Goal: Transaction & Acquisition: Purchase product/service

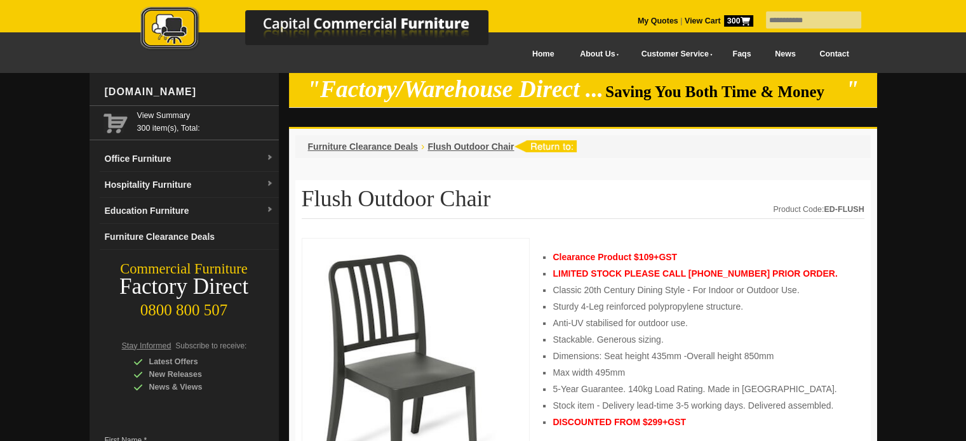
click at [685, 22] on strong "View Cart 300" at bounding box center [719, 21] width 69 height 9
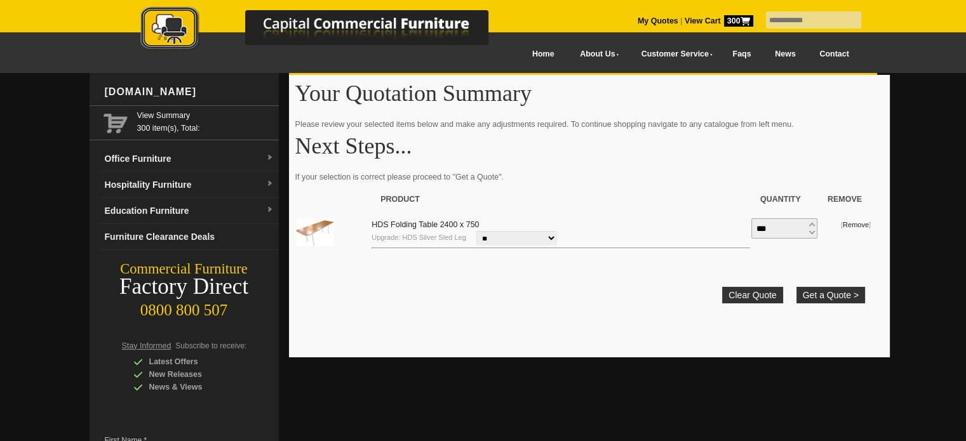
drag, startPoint x: 792, startPoint y: 226, endPoint x: 700, endPoint y: 225, distance: 92.7
click at [700, 225] on tr "**********" at bounding box center [583, 234] width 576 height 44
type input "**"
click at [810, 20] on input "text" at bounding box center [813, 19] width 95 height 17
type input "*****"
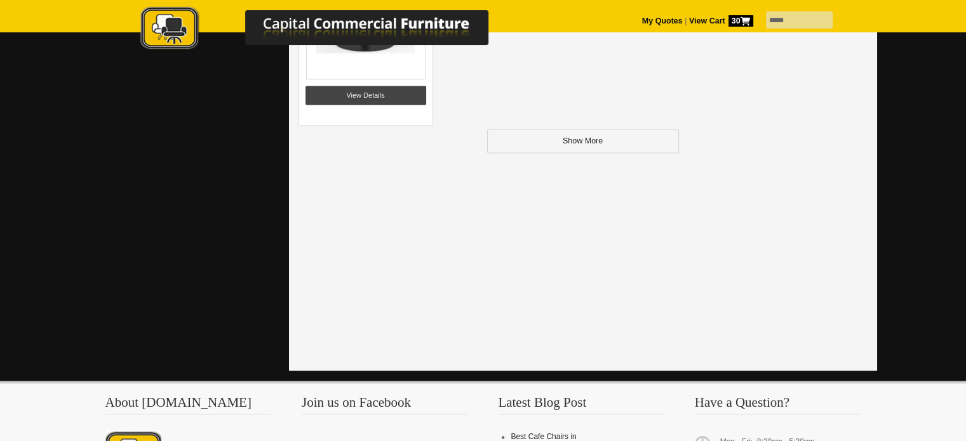
scroll to position [1778, 0]
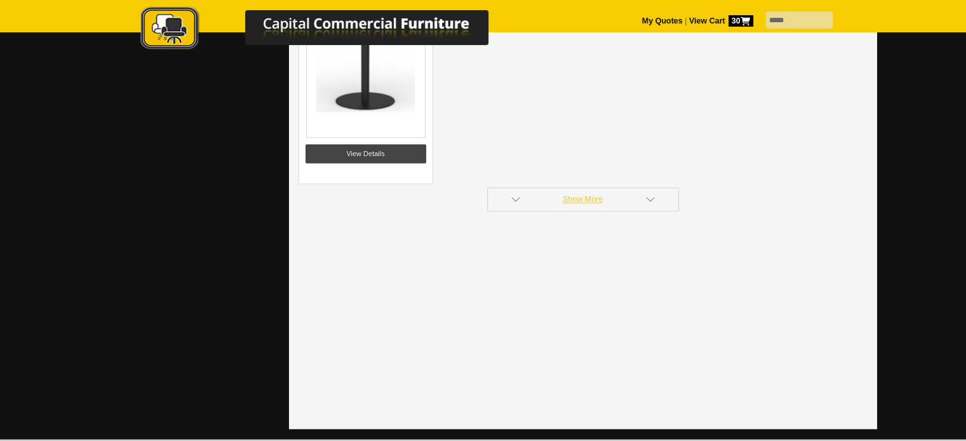
click at [584, 199] on link "Show More" at bounding box center [583, 199] width 192 height 24
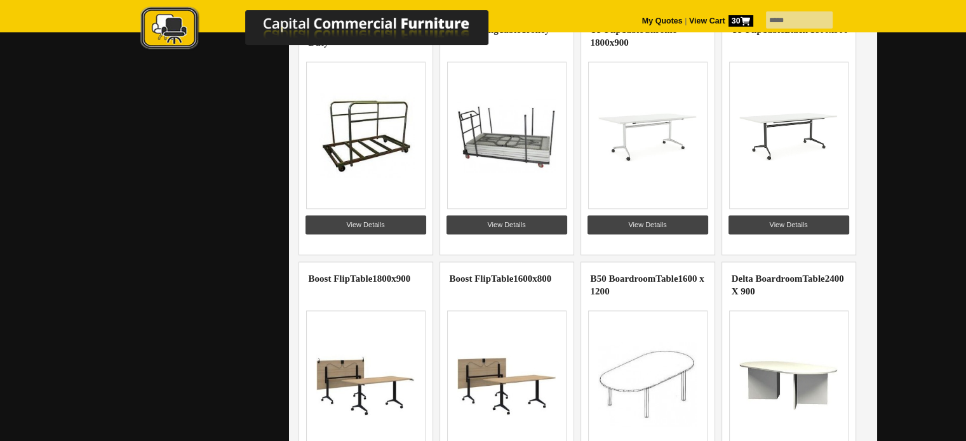
scroll to position [1926, 0]
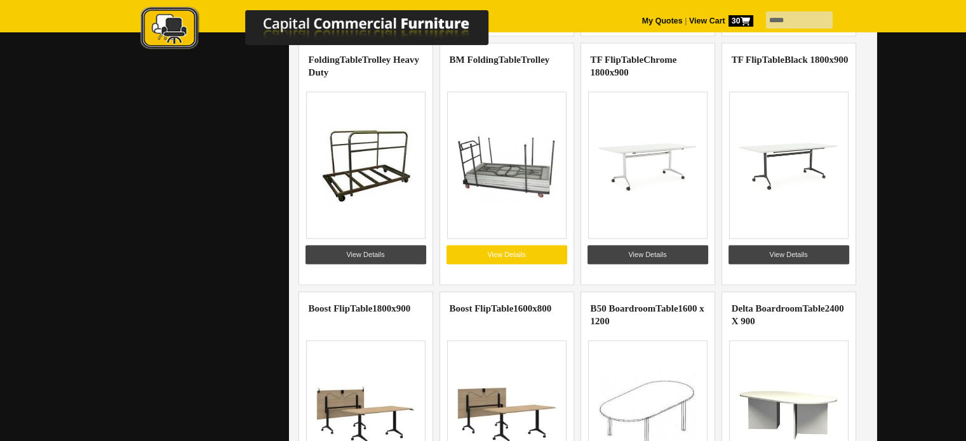
click at [498, 251] on link "View Details" at bounding box center [506, 254] width 121 height 19
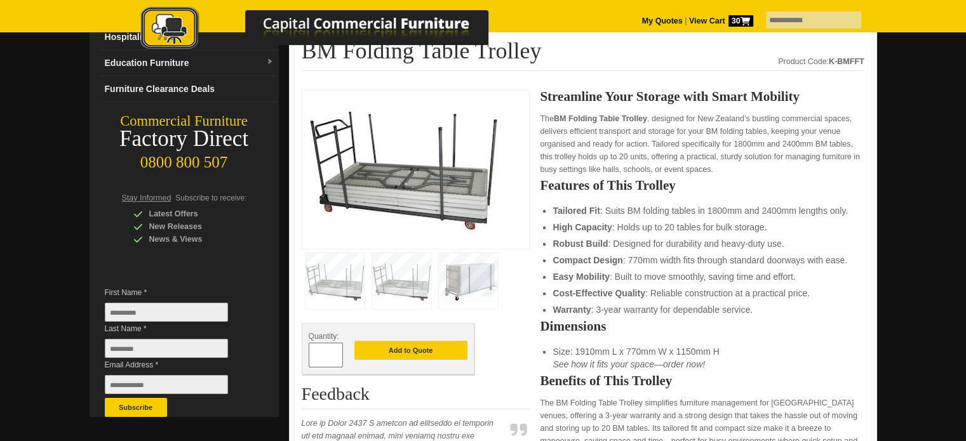
scroll to position [296, 0]
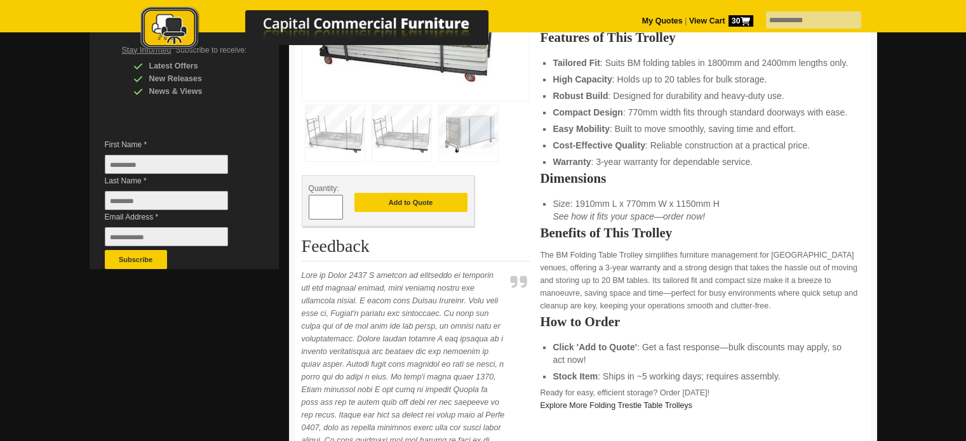
drag, startPoint x: 330, startPoint y: 204, endPoint x: 318, endPoint y: 203, distance: 12.8
click at [318, 203] on input "*" at bounding box center [326, 207] width 34 height 25
click at [335, 202] on span at bounding box center [336, 202] width 5 height 13
type input "*"
click at [388, 205] on button "Add to Quote" at bounding box center [410, 202] width 113 height 19
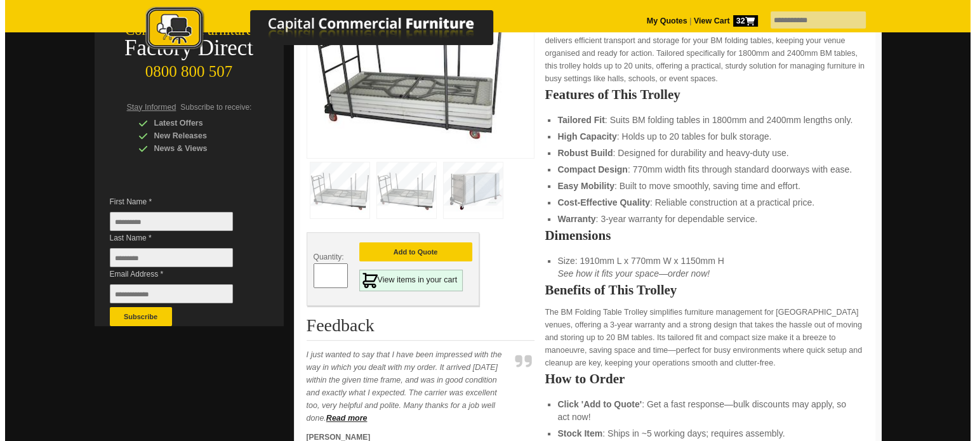
scroll to position [296, 0]
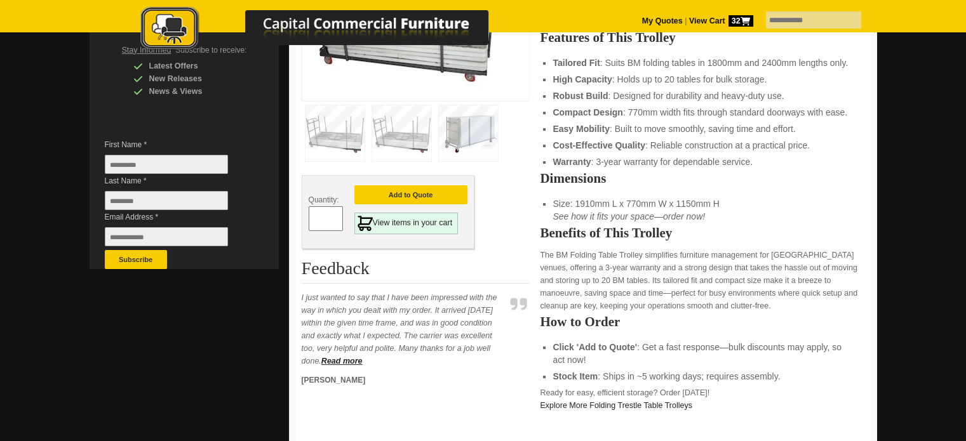
click at [474, 137] on img at bounding box center [468, 133] width 59 height 56
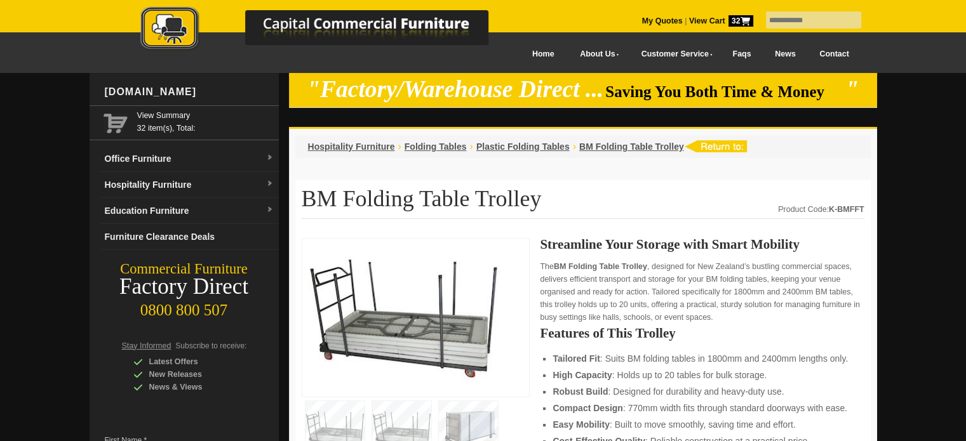
scroll to position [148, 0]
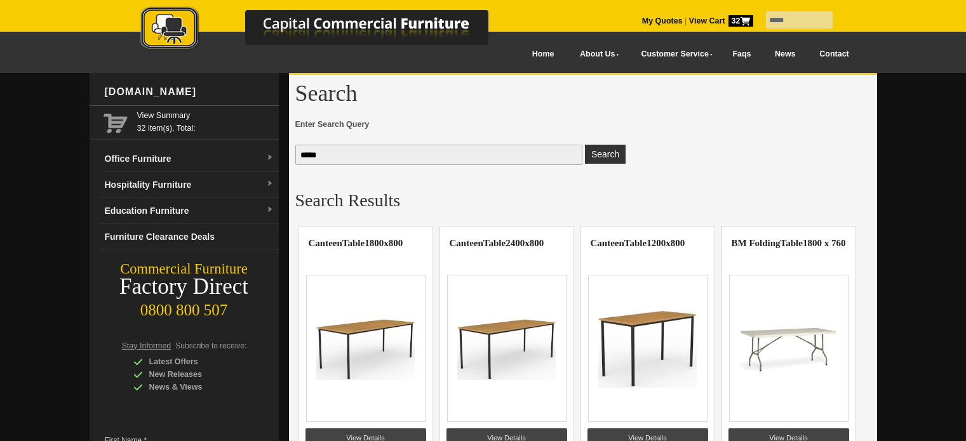
scroll to position [1926, 0]
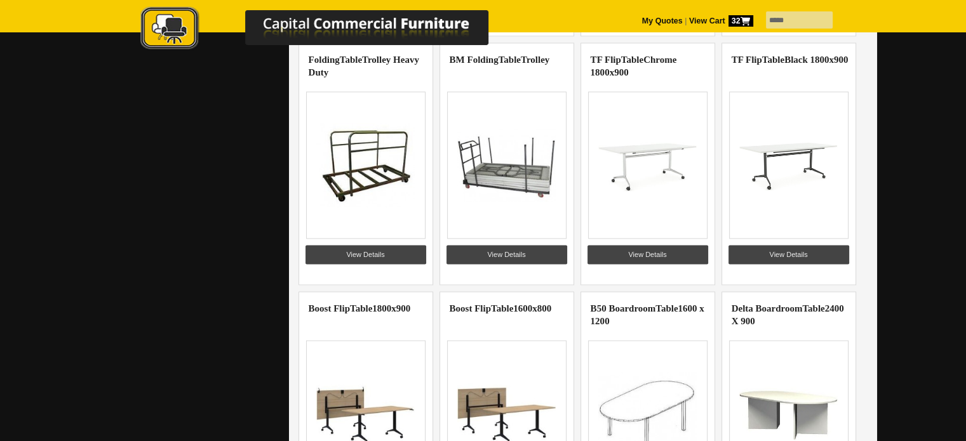
click at [342, 167] on img at bounding box center [365, 164] width 98 height 95
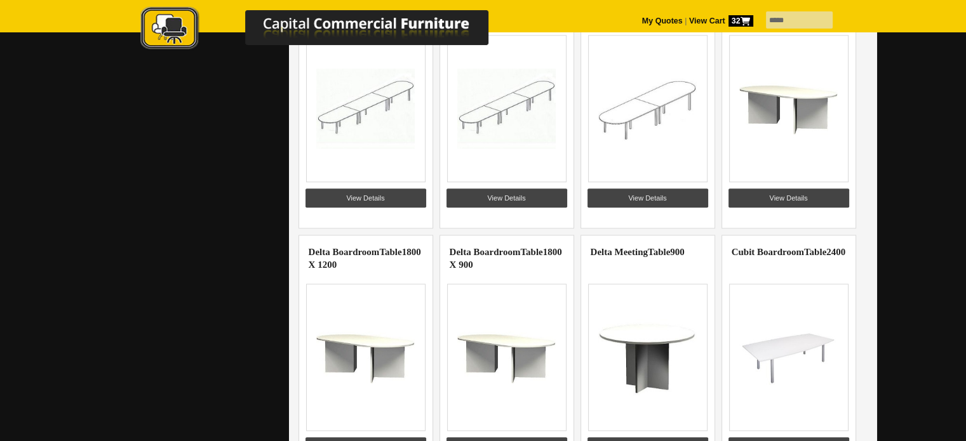
scroll to position [1186, 0]
